Goal: Transaction & Acquisition: Purchase product/service

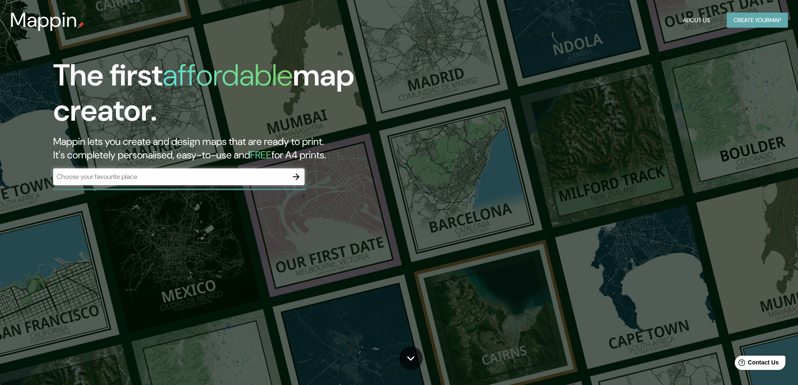
click at [747, 24] on button "Create your map" at bounding box center [756, 20] width 61 height 15
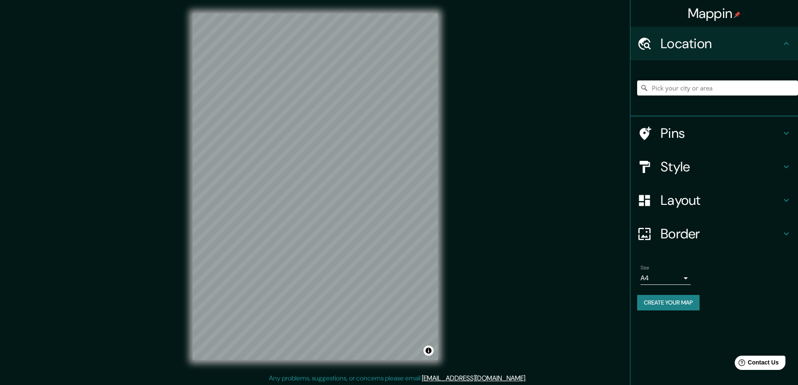
click at [467, 200] on div "Mappin Location Pins Style Layout Border Choose a border. Hint : you can make l…" at bounding box center [399, 193] width 798 height 386
click at [445, 168] on div "© Mapbox © OpenStreetMap Improve this map" at bounding box center [315, 186] width 272 height 373
click at [442, 378] on div "Mappin Location Pins Style Layout Border Choose a border. Hint : you can make l…" at bounding box center [399, 193] width 798 height 386
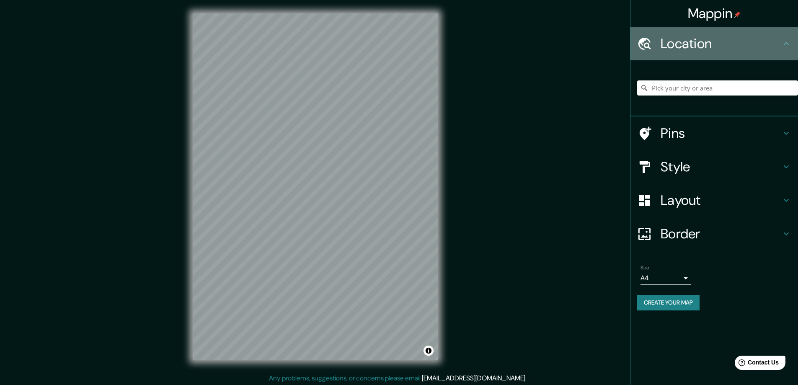
click at [789, 45] on icon at bounding box center [786, 44] width 10 height 10
click at [645, 48] on icon at bounding box center [644, 43] width 15 height 15
click at [708, 39] on h4 "Location" at bounding box center [720, 43] width 121 height 17
